Goal: Find specific page/section

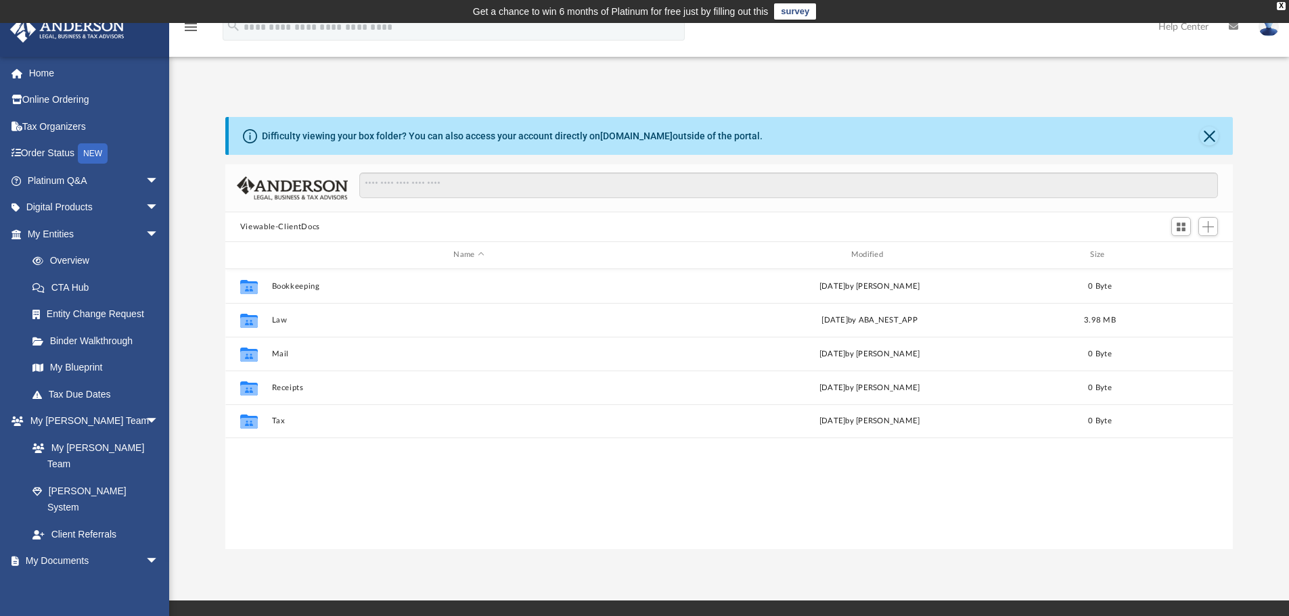
scroll to position [298, 997]
click at [457, 181] on input "Search files and folders" at bounding box center [788, 186] width 859 height 26
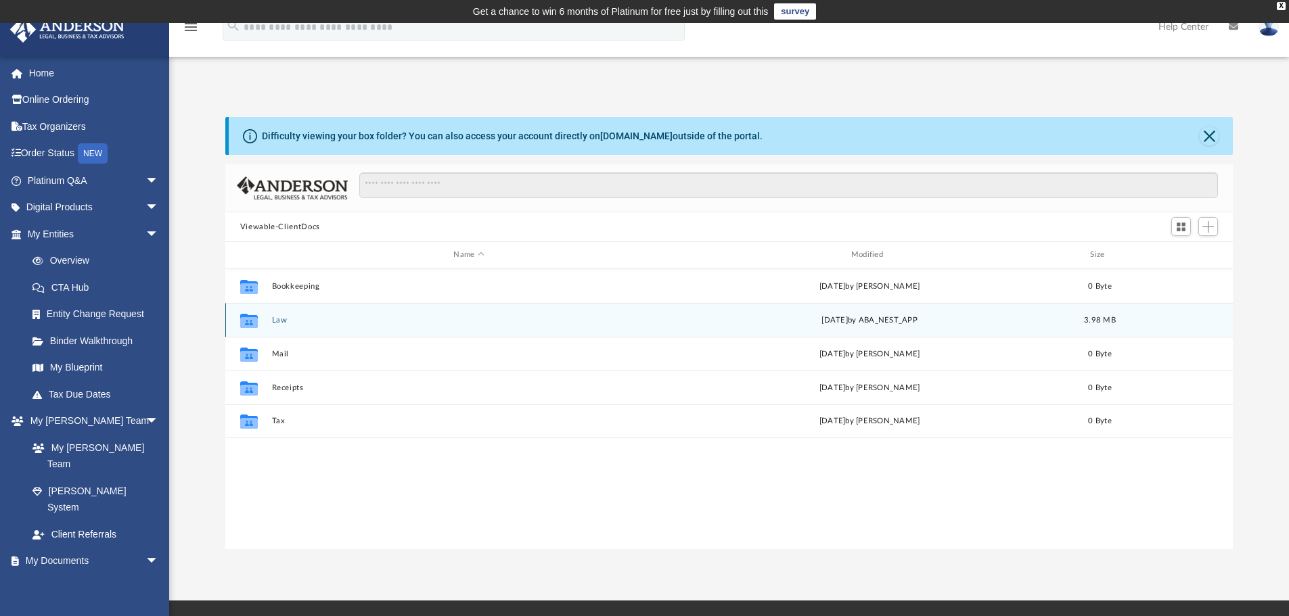
click at [283, 323] on button "Law" at bounding box center [468, 320] width 395 height 9
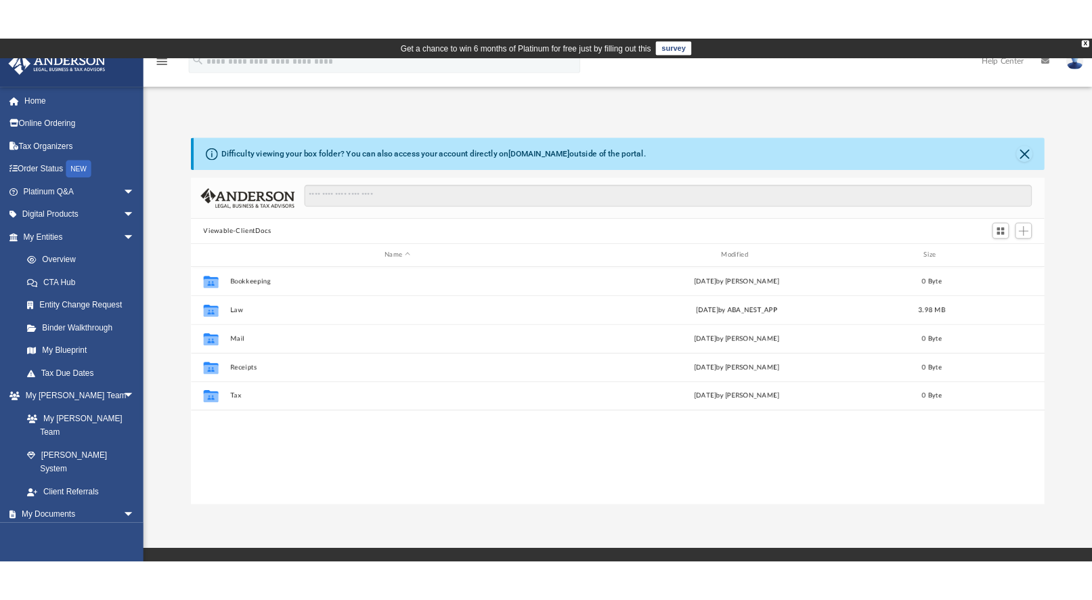
scroll to position [298, 997]
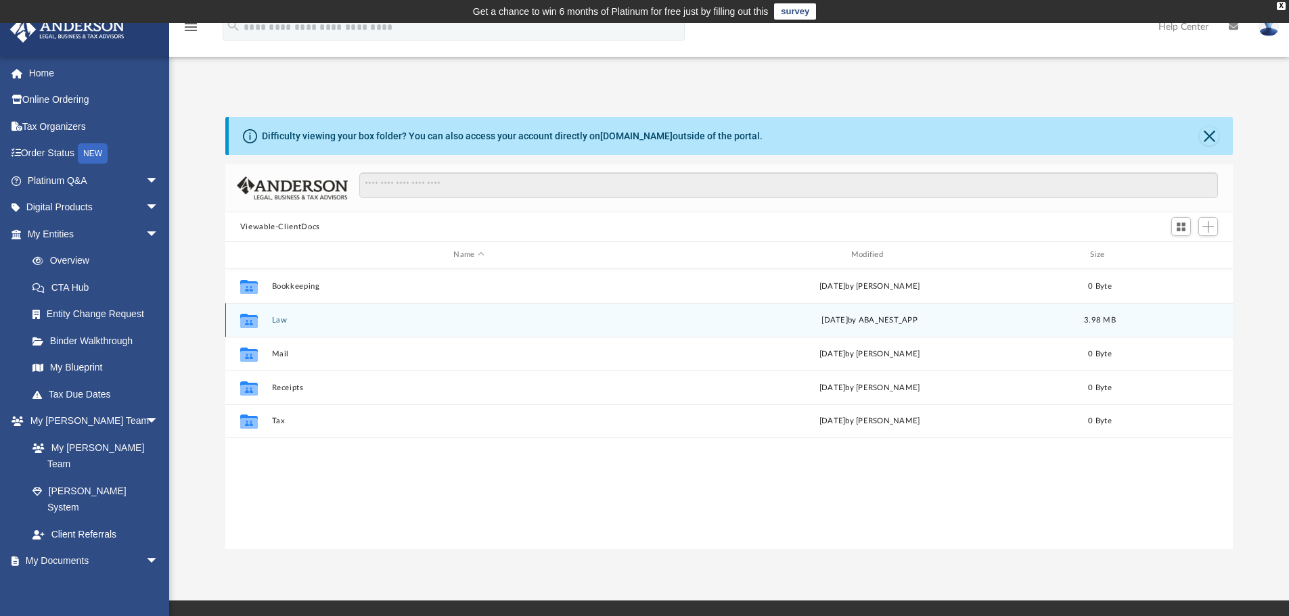
click at [311, 323] on button "Law" at bounding box center [468, 320] width 395 height 9
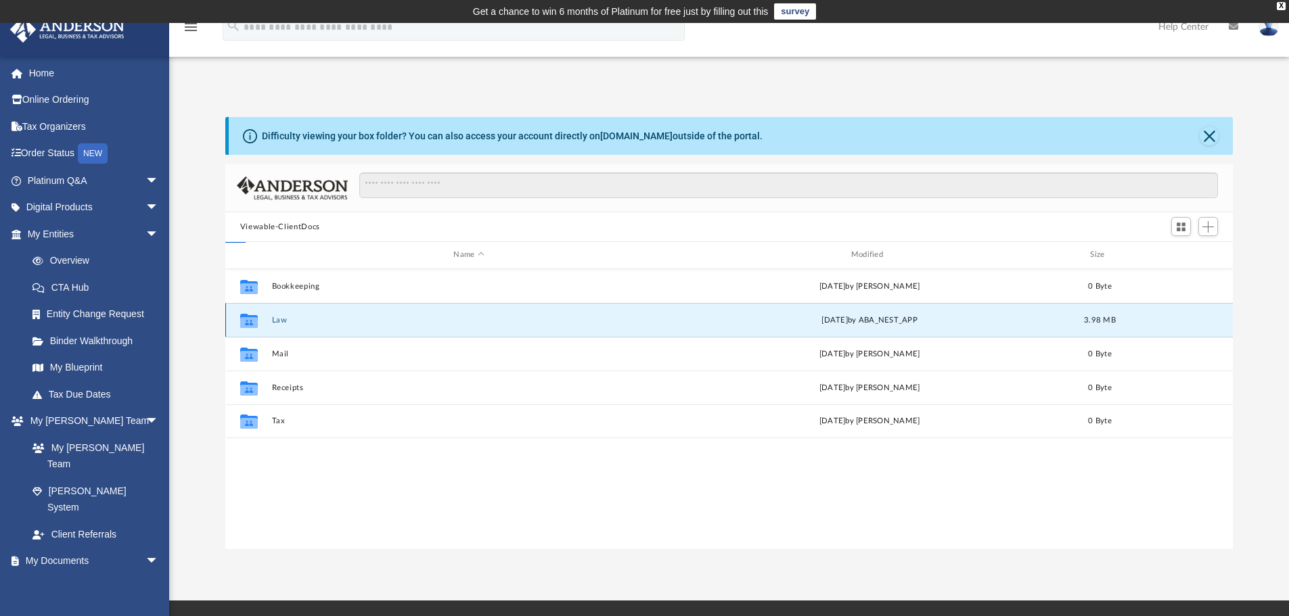
click at [311, 323] on button "Law" at bounding box center [468, 320] width 395 height 9
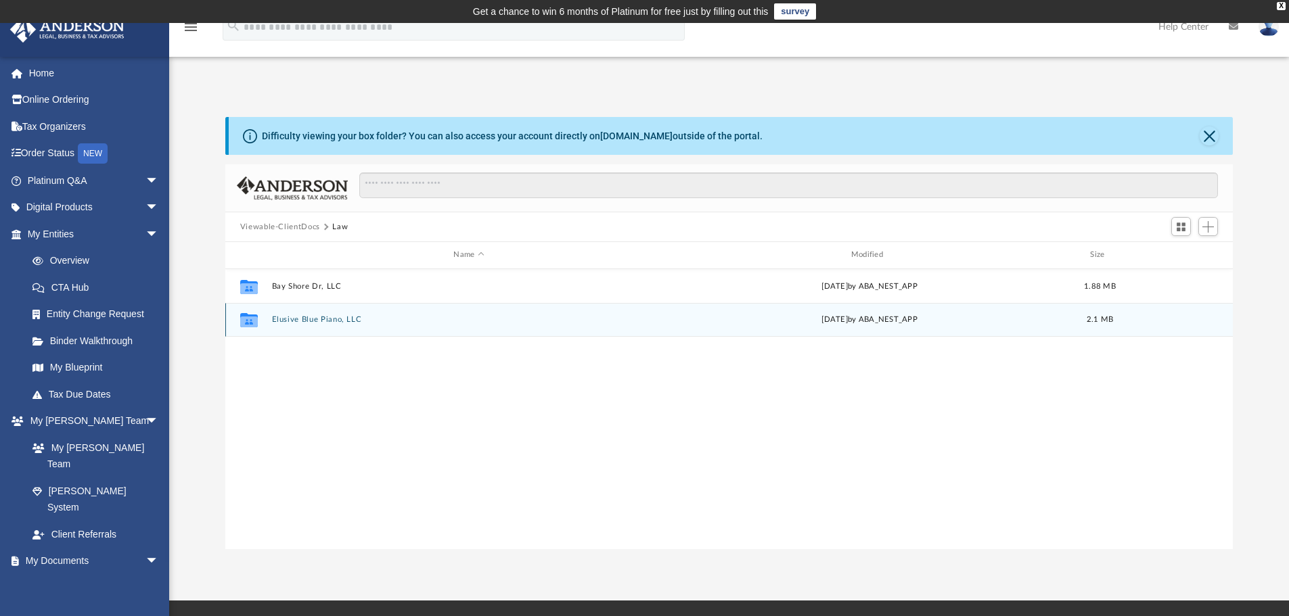
click at [336, 318] on button "Elusive Blue Piano, LLC" at bounding box center [468, 319] width 395 height 9
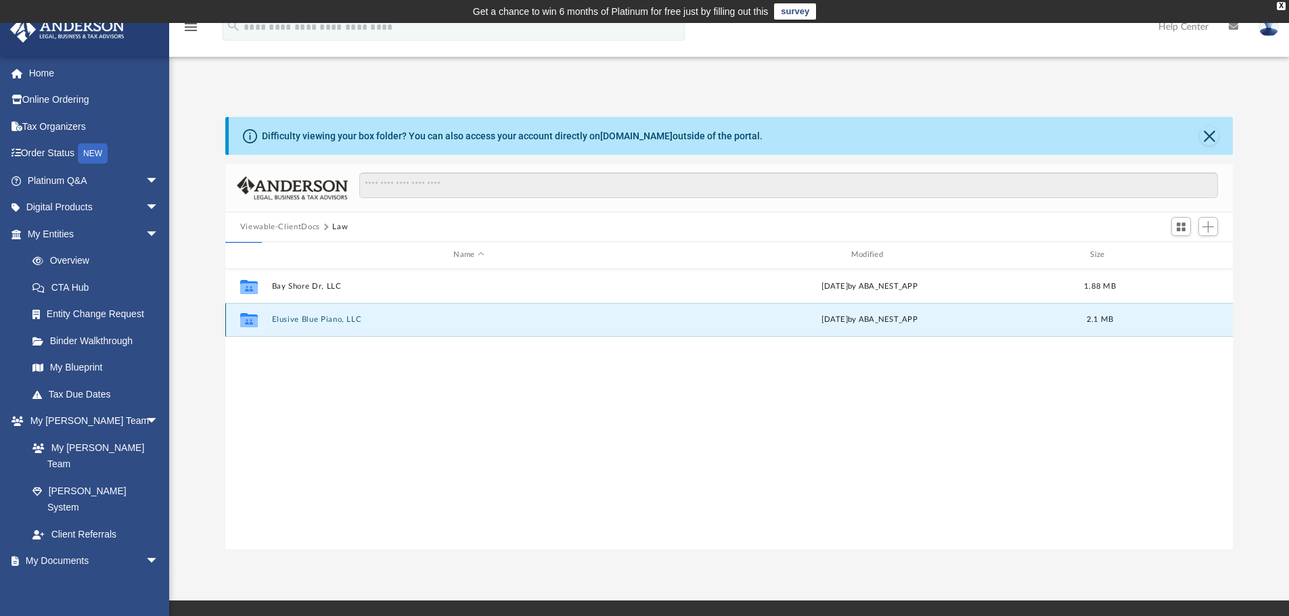
click at [336, 318] on button "Elusive Blue Piano, LLC" at bounding box center [468, 319] width 395 height 9
click at [340, 318] on button "Elusive Blue Piano, LLC" at bounding box center [468, 319] width 395 height 9
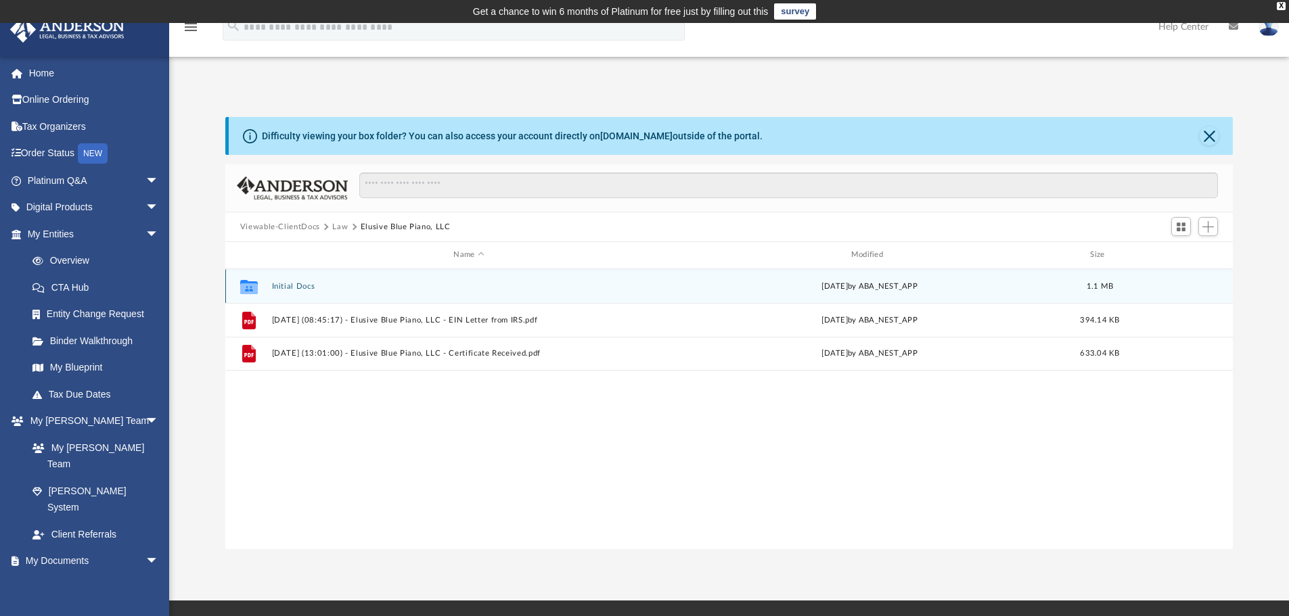
click at [306, 286] on button "Initial Docs" at bounding box center [468, 286] width 395 height 9
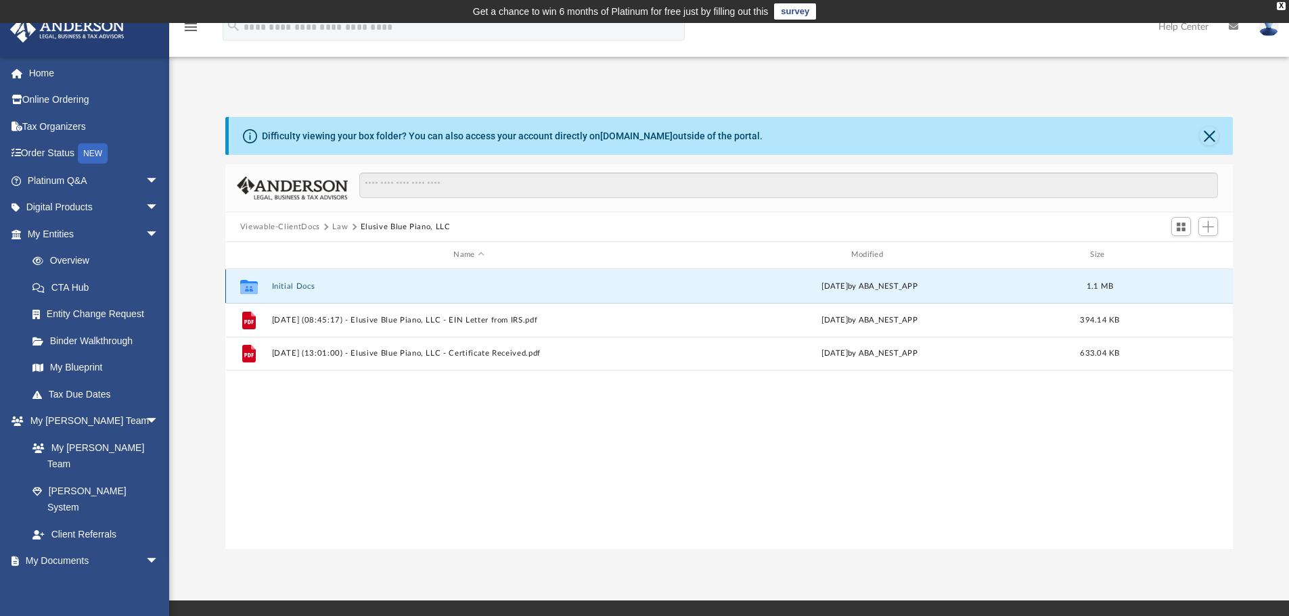
click at [306, 286] on button "Initial Docs" at bounding box center [468, 286] width 395 height 9
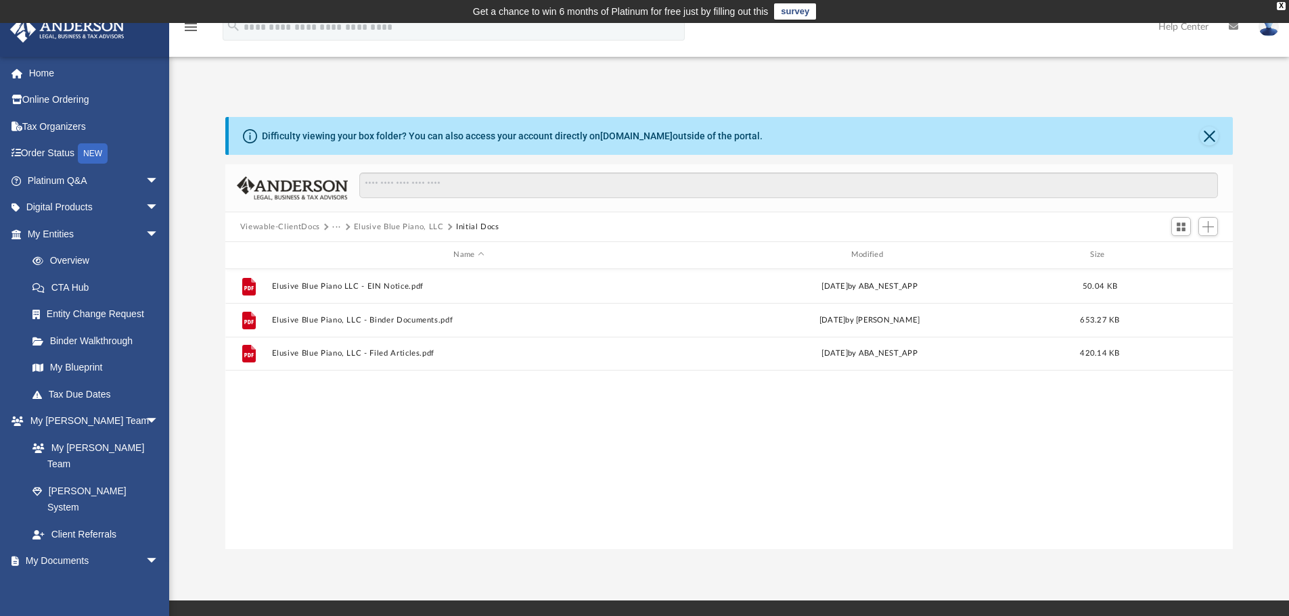
drag, startPoint x: 683, startPoint y: 413, endPoint x: 687, endPoint y: 424, distance: 11.6
click at [683, 413] on div "File Elusive Blue Piano LLC - EIN Notice.pdf Thu Mar 27 2025 by ABA_NEST_APP 50…" at bounding box center [729, 409] width 1008 height 280
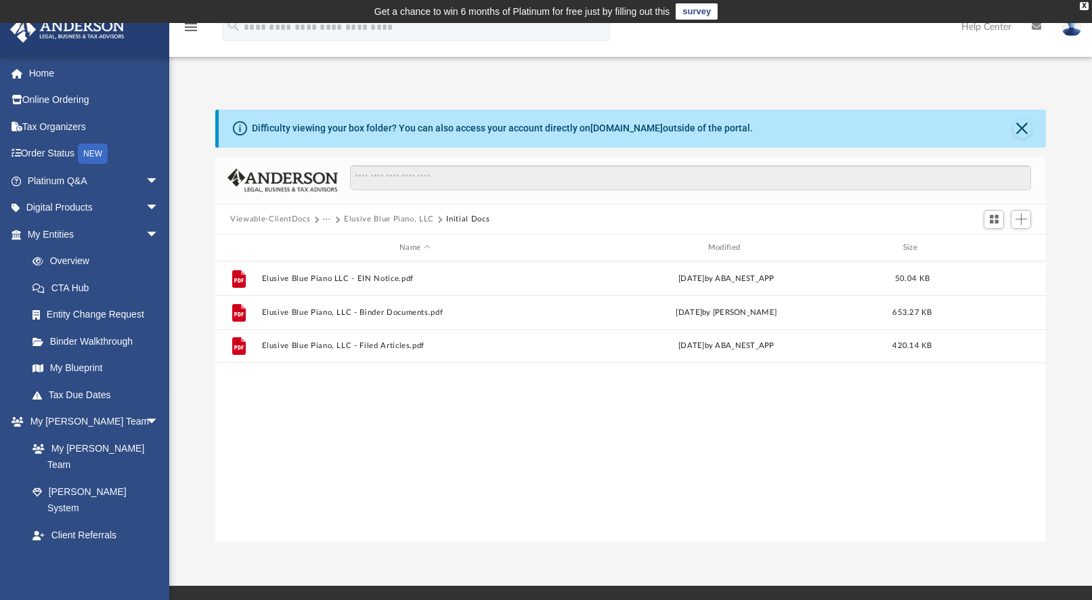
scroll to position [298, 819]
